Goal: Information Seeking & Learning: Learn about a topic

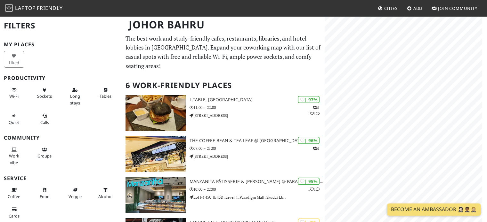
click at [124, 88] on div "The best work and study-friendly cafes, restaurants, libraries, and hotel lobbi…" at bounding box center [223, 208] width 203 height 348
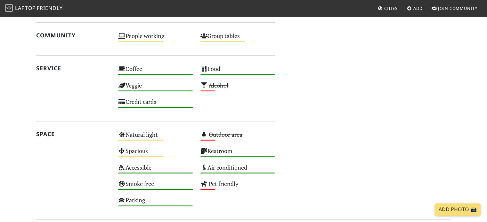
scroll to position [467, 0]
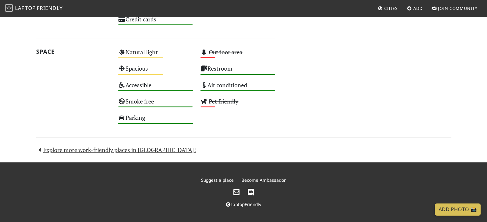
drag, startPoint x: 0, startPoint y: 0, endPoint x: 24, endPoint y: 138, distance: 139.9
